Goal: Find specific page/section: Find specific page/section

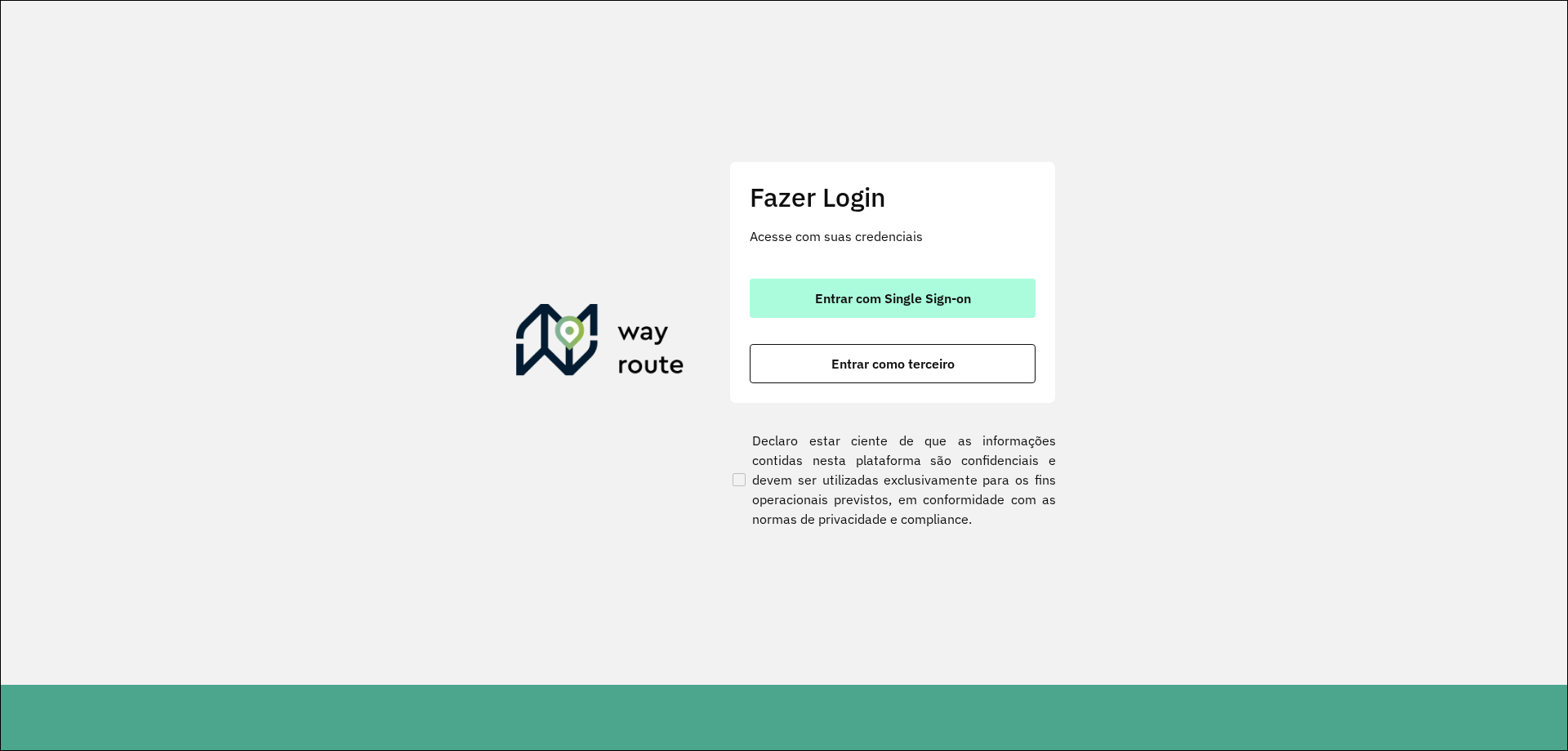
click at [983, 302] on button "Entrar com Single Sign-on" at bounding box center [892, 298] width 286 height 39
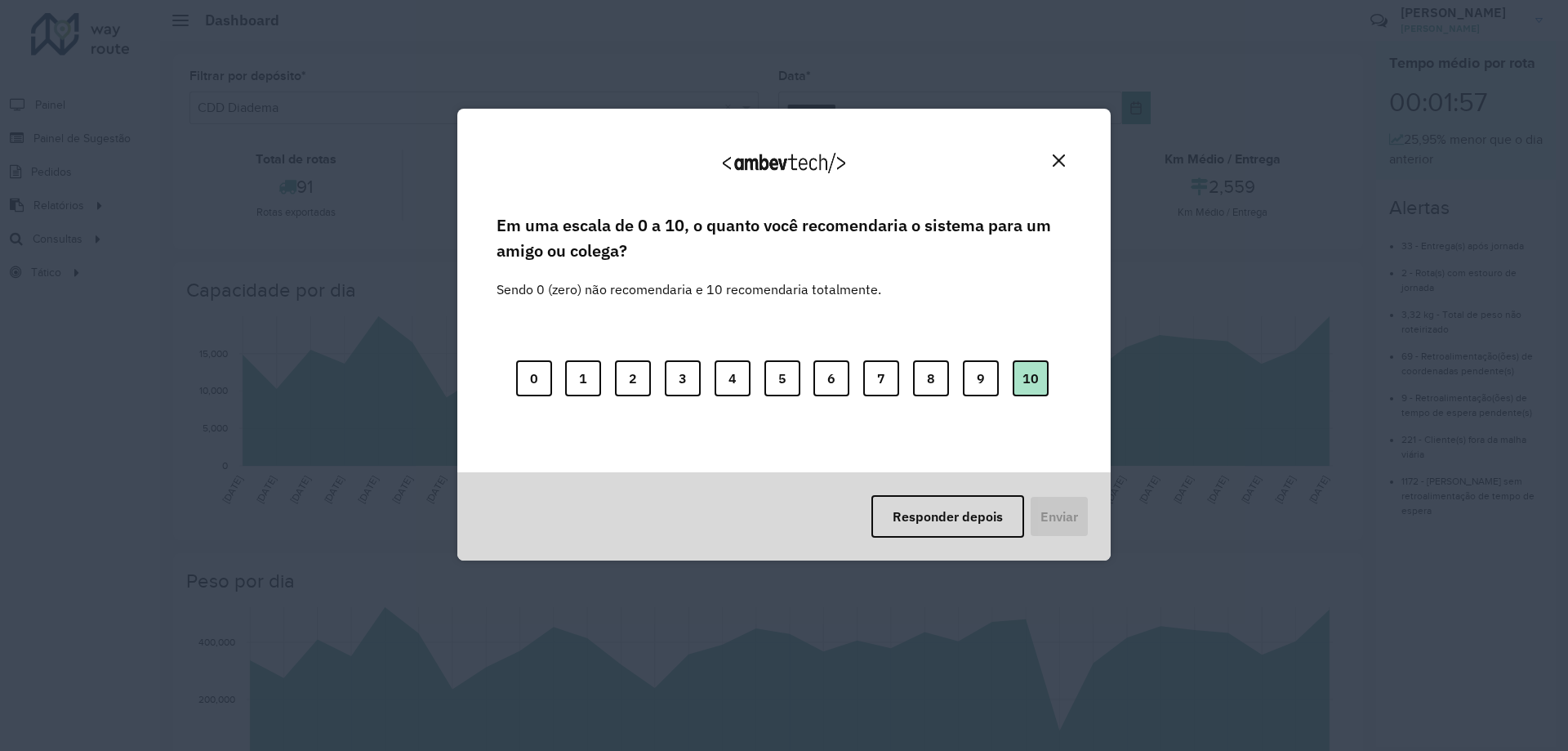
click at [1019, 368] on button "10" at bounding box center [1030, 378] width 36 height 36
click at [1069, 503] on button "Enviar" at bounding box center [1057, 516] width 60 height 43
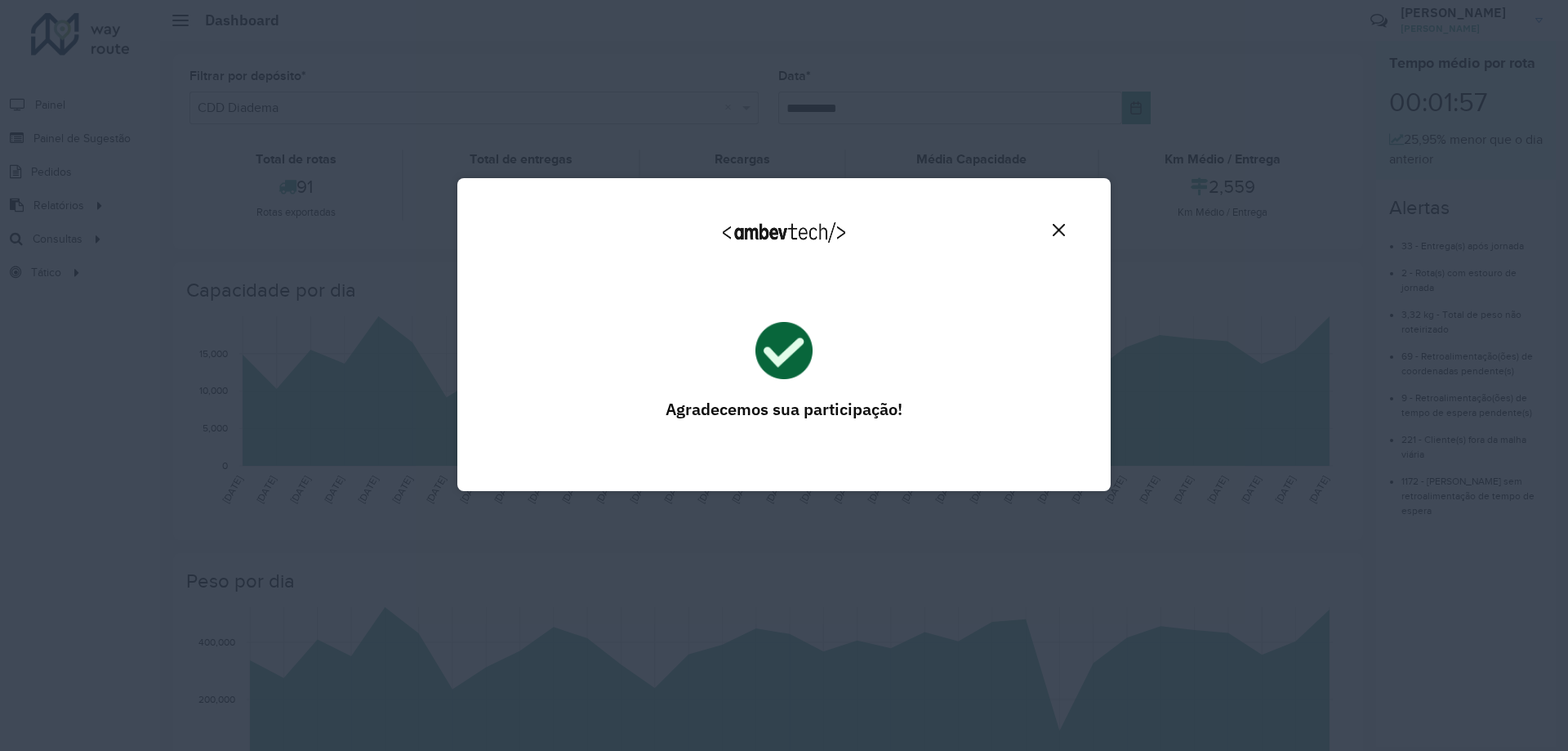
click at [1052, 219] on button "Close" at bounding box center [1058, 229] width 25 height 25
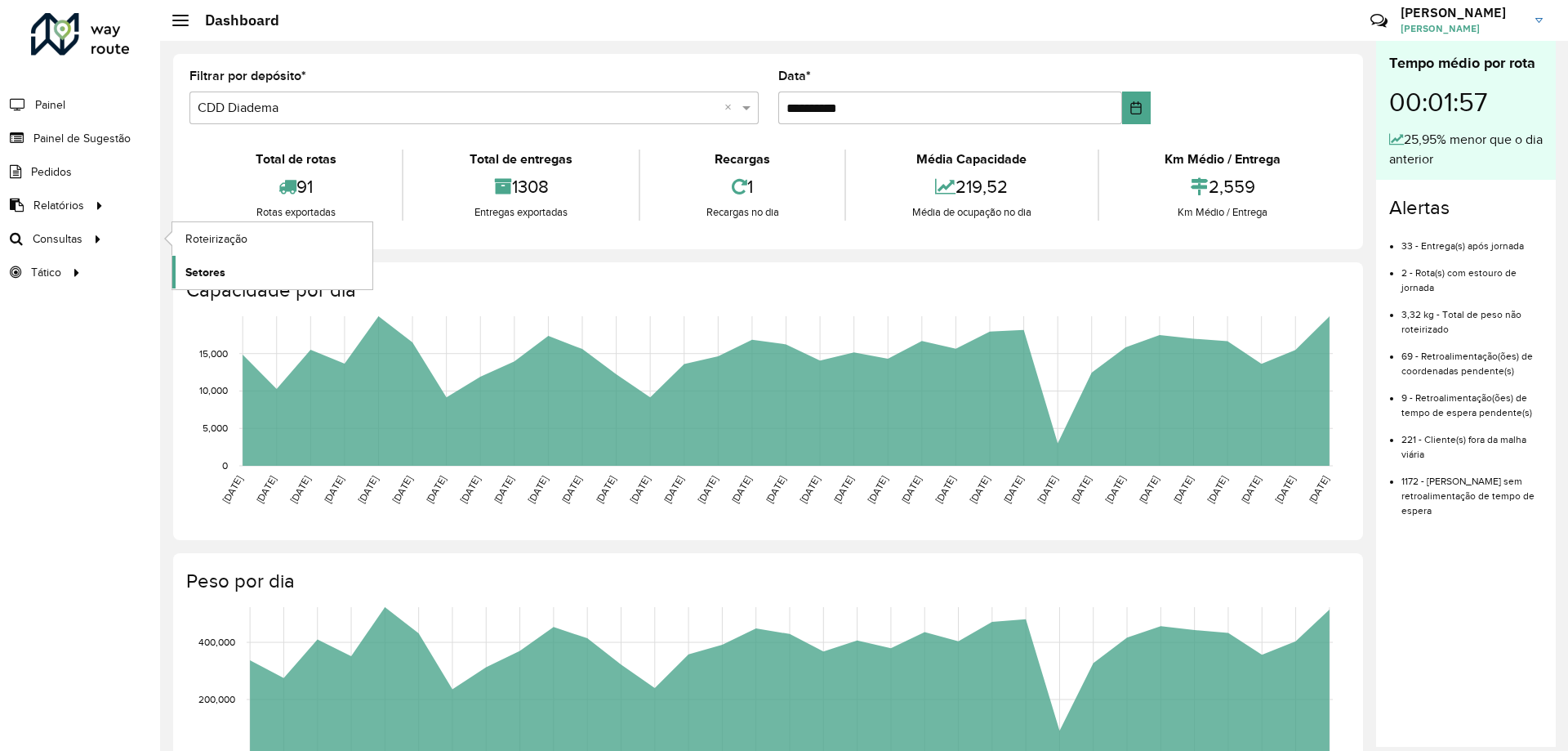
click at [190, 270] on span "Setores" at bounding box center [205, 272] width 40 height 17
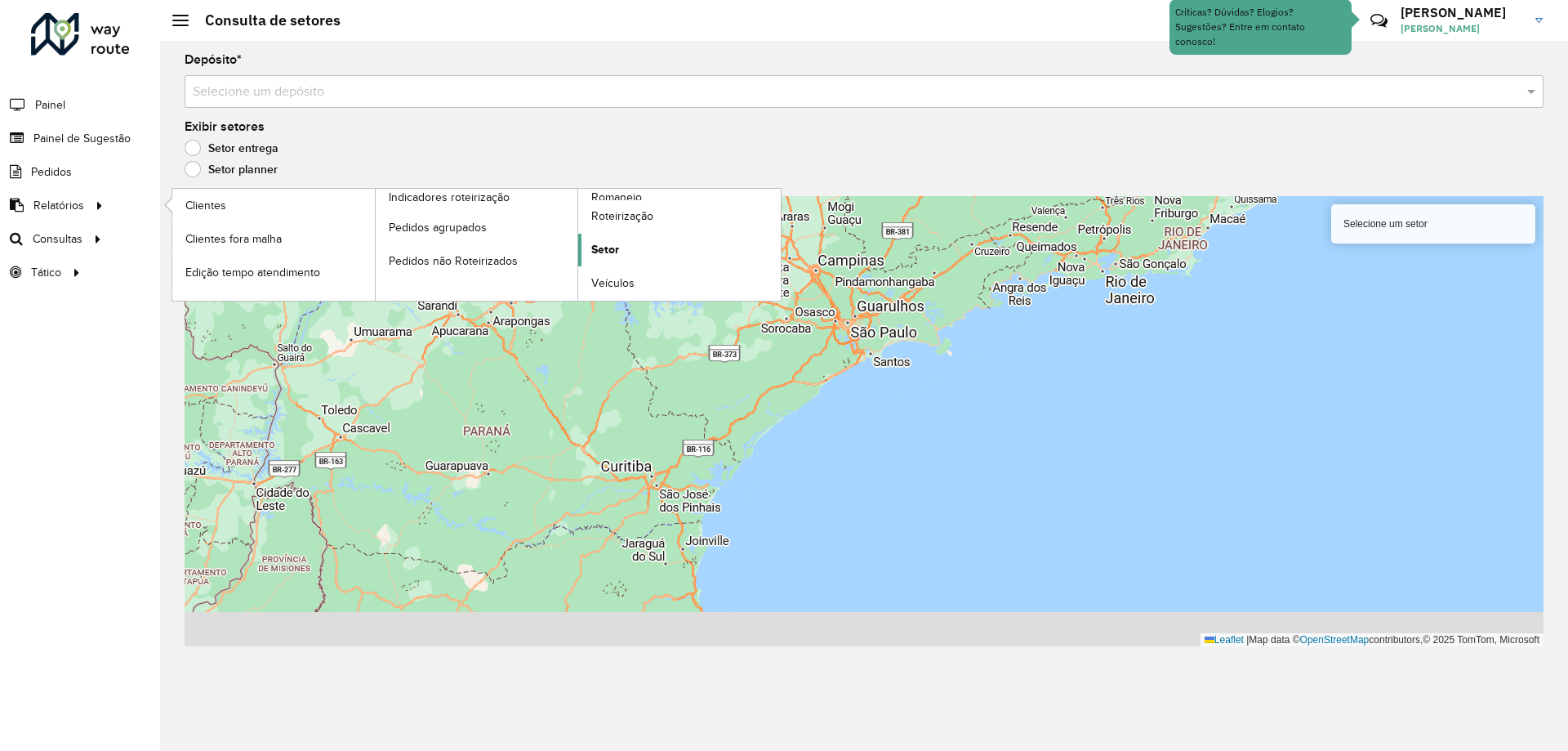
click at [604, 244] on span "Setor" at bounding box center [605, 249] width 28 height 17
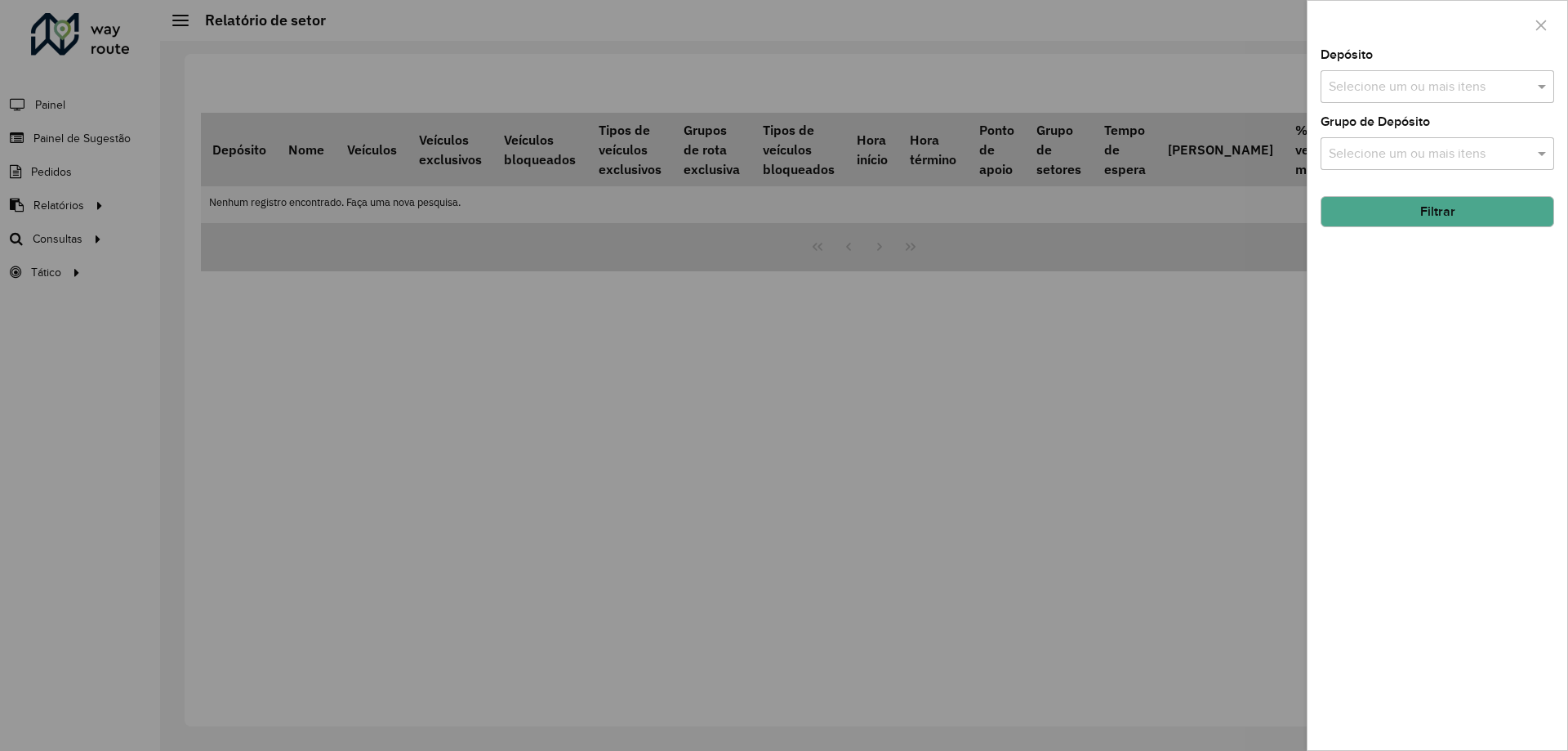
click at [1149, 463] on div at bounding box center [784, 375] width 1568 height 751
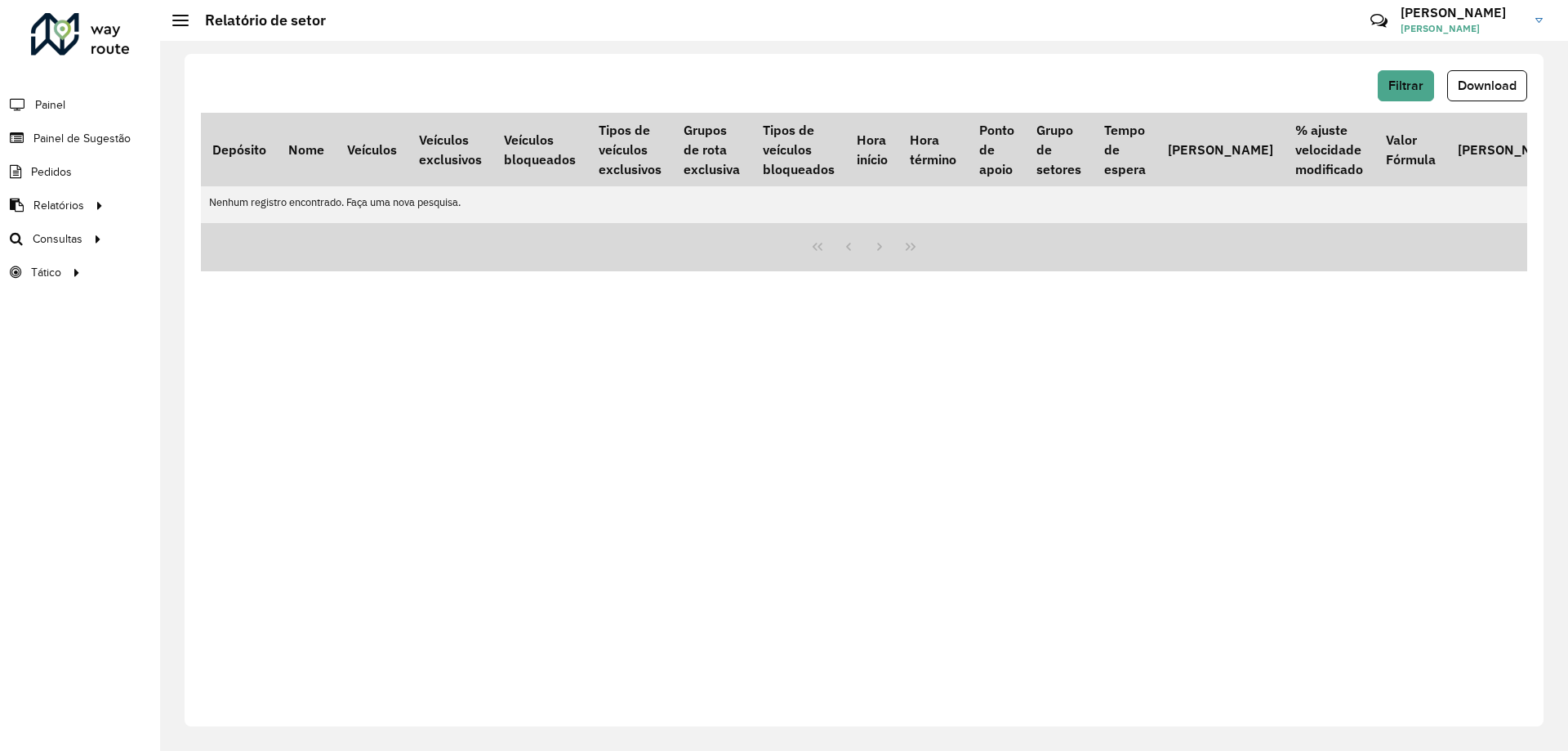
click at [764, 463] on div "Filtrar Download Depósito Nome Veículos Veículos exclusivos Veículos bloqueados…" at bounding box center [864, 390] width 1359 height 672
